Goal: Task Accomplishment & Management: Manage account settings

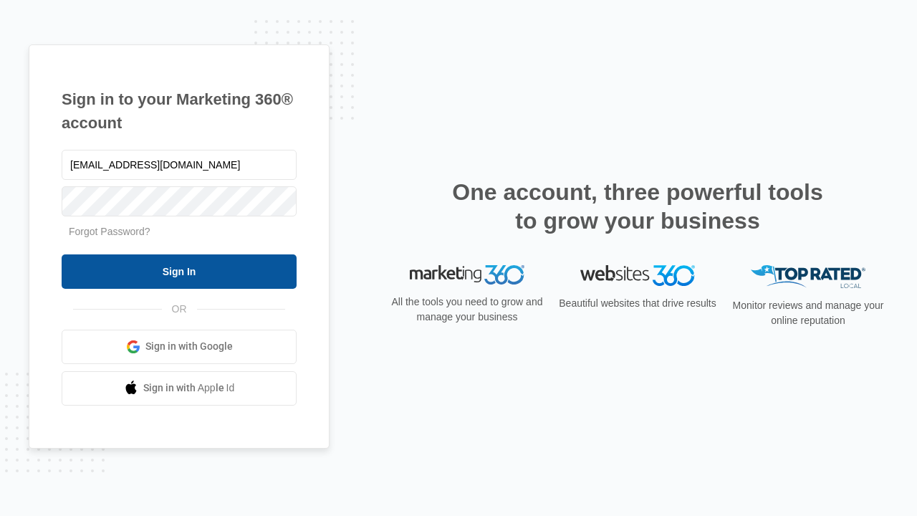
click at [179, 271] on input "Sign In" at bounding box center [179, 271] width 235 height 34
